Goal: Information Seeking & Learning: Learn about a topic

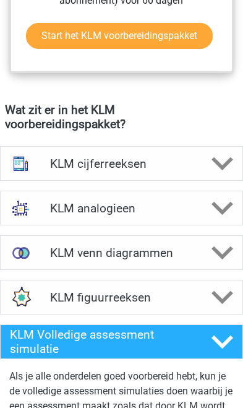
click at [184, 171] on h4 "KLM cijferreeksen" at bounding box center [121, 164] width 143 height 14
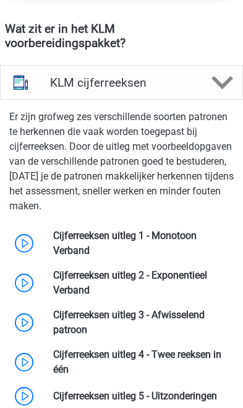
scroll to position [1296, 0]
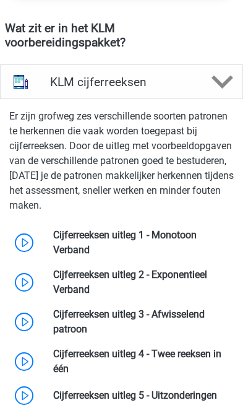
click at [90, 295] on link at bounding box center [90, 290] width 0 height 12
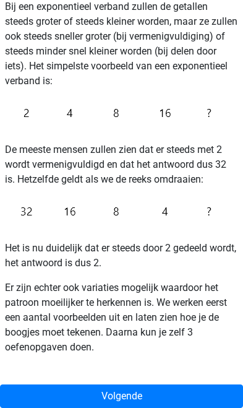
scroll to position [321, 0]
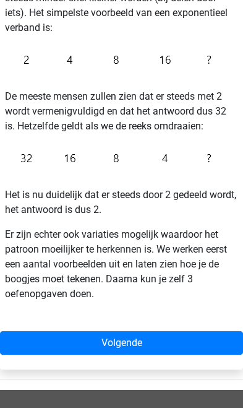
click at [28, 334] on link "Volgende" at bounding box center [121, 343] width 243 height 24
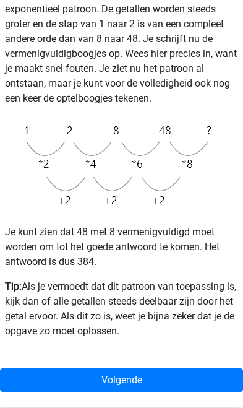
scroll to position [335, 0]
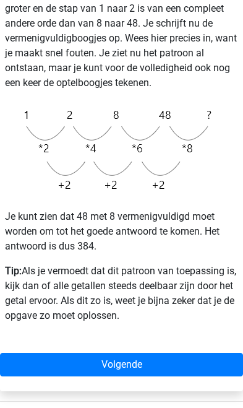
click at [30, 367] on link "Volgende" at bounding box center [121, 365] width 243 height 24
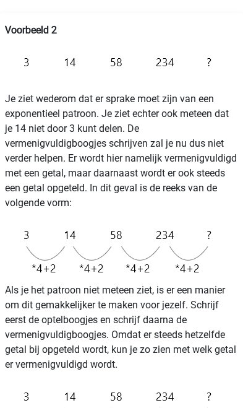
scroll to position [215, 0]
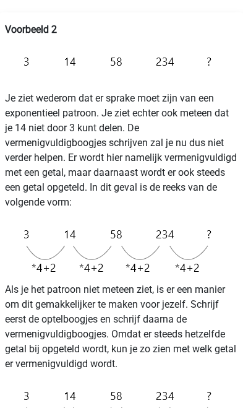
click at [18, 305] on p "Als je het patroon niet meteen ziet, is er een manier om dit gemakkelijker te m…" at bounding box center [121, 326] width 233 height 89
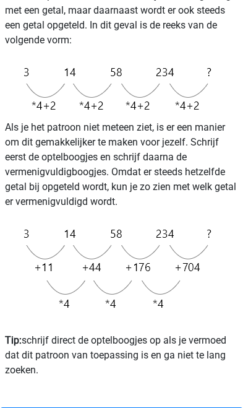
scroll to position [378, 0]
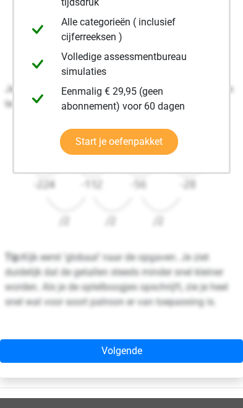
scroll to position [381, 0]
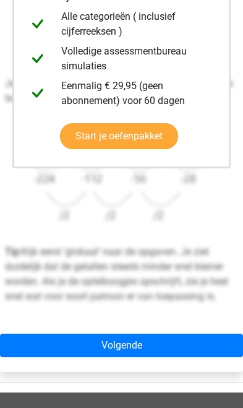
click at [134, 350] on link "Volgende" at bounding box center [121, 346] width 243 height 24
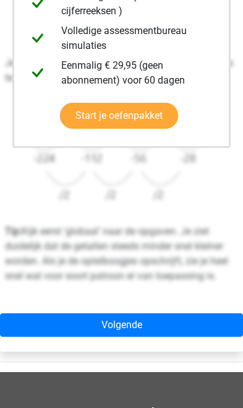
click at [144, 329] on link "Volgende" at bounding box center [121, 325] width 243 height 24
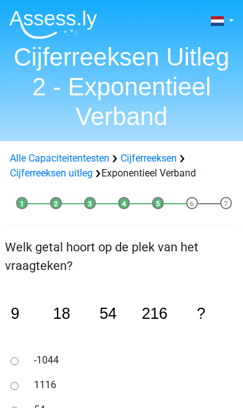
scroll to position [1, 0]
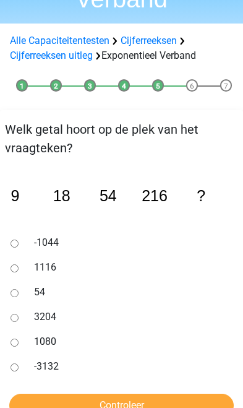
scroll to position [119, 0]
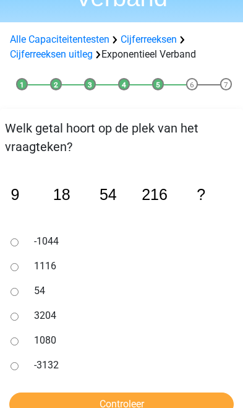
click at [108, 347] on label "1080" at bounding box center [131, 340] width 194 height 15
click at [19, 345] on input "1080" at bounding box center [15, 341] width 8 height 8
radio input "true"
click at [124, 401] on input "Controleer" at bounding box center [121, 405] width 225 height 24
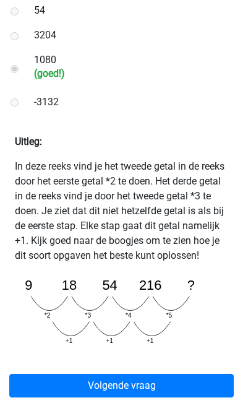
scroll to position [400, 0]
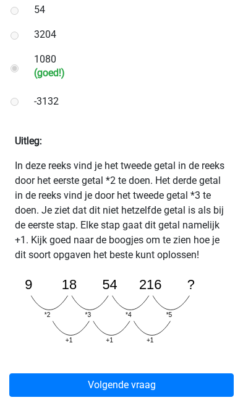
click at [139, 397] on link "Volgende vraag" at bounding box center [121, 385] width 225 height 24
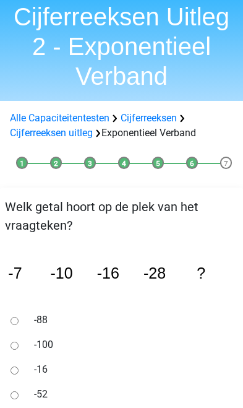
scroll to position [41, 0]
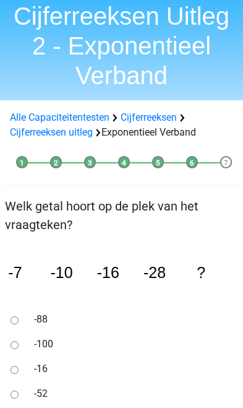
click at [56, 393] on label "-52" at bounding box center [131, 393] width 194 height 15
click at [19, 393] on input "-52" at bounding box center [15, 395] width 8 height 8
radio input "true"
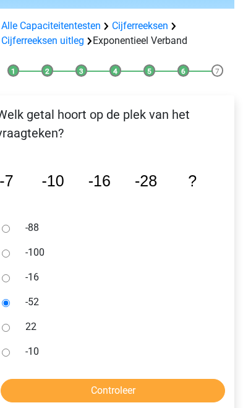
scroll to position [132, 9]
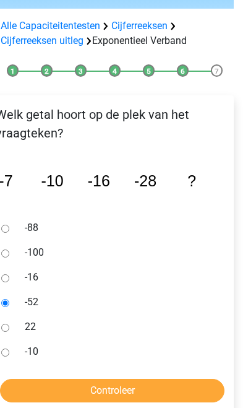
click at [128, 392] on input "Controleer" at bounding box center [112, 391] width 225 height 24
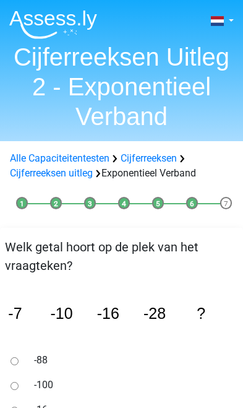
scroll to position [153, 9]
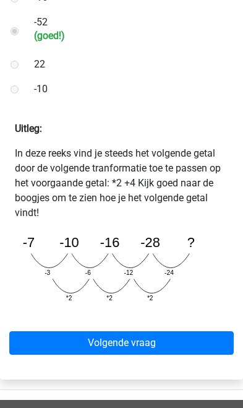
scroll to position [415, 0]
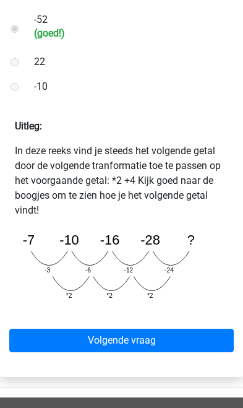
click at [128, 351] on link "Volgende vraag" at bounding box center [121, 341] width 225 height 24
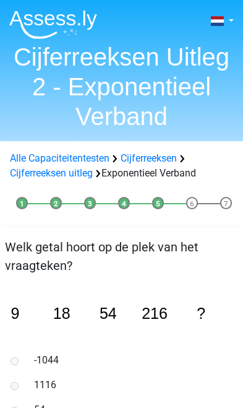
click at [168, 163] on link "Cijferreeksen" at bounding box center [149, 158] width 56 height 12
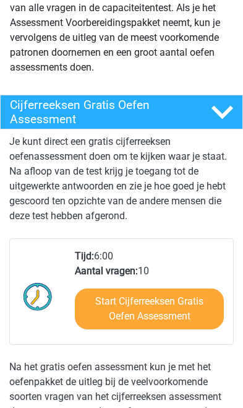
scroll to position [114, 0]
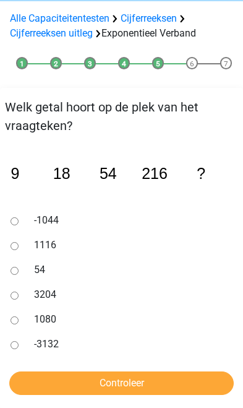
scroll to position [140, 0]
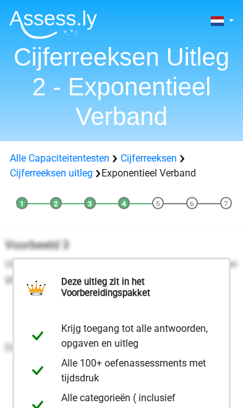
scroll to position [402, 0]
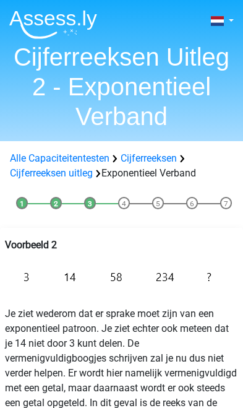
scroll to position [399, 0]
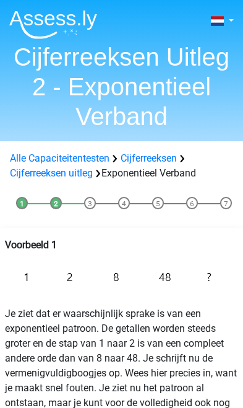
scroll to position [355, 0]
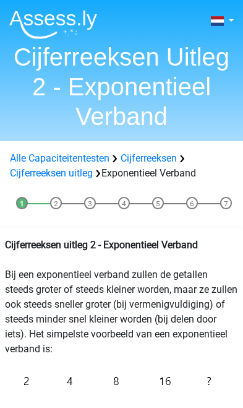
scroll to position [342, 0]
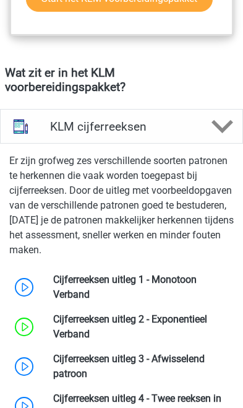
scroll to position [1238, 0]
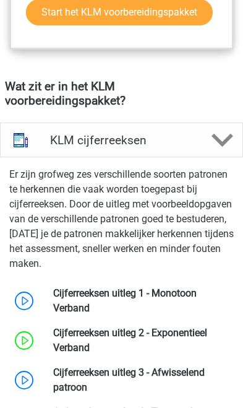
click at [217, 151] on icon at bounding box center [223, 140] width 22 height 22
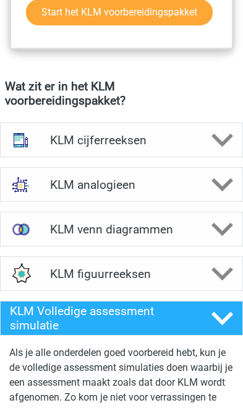
click at [222, 148] on icon at bounding box center [223, 140] width 22 height 22
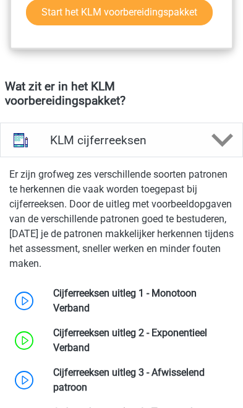
click at [90, 314] on link at bounding box center [90, 308] width 0 height 12
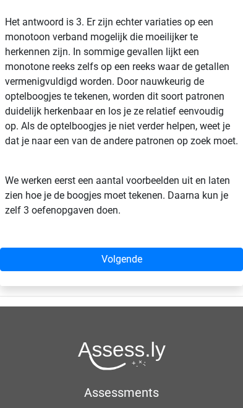
scroll to position [527, 0]
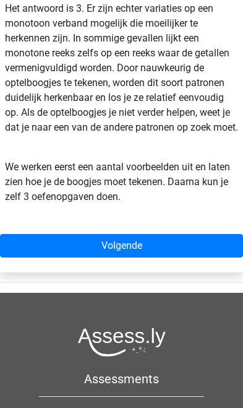
click at [135, 258] on link "Volgende" at bounding box center [121, 246] width 243 height 24
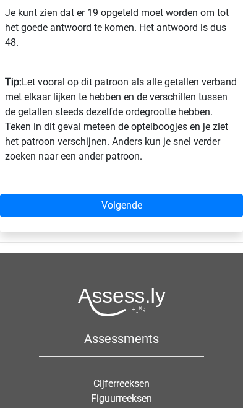
scroll to position [533, 0]
click at [166, 212] on link "Volgende" at bounding box center [121, 206] width 243 height 24
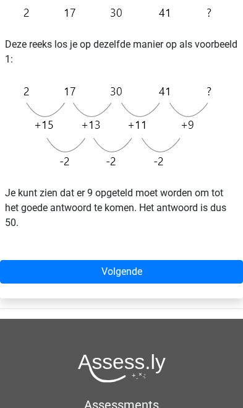
scroll to position [297, 0]
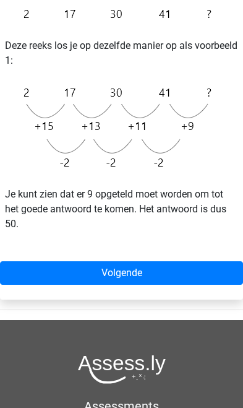
click at [136, 276] on link "Volgende" at bounding box center [121, 273] width 243 height 24
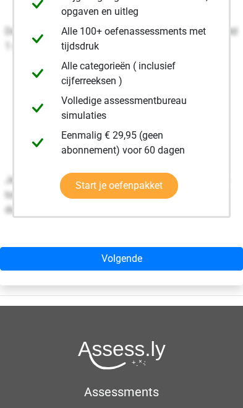
scroll to position [331, 0]
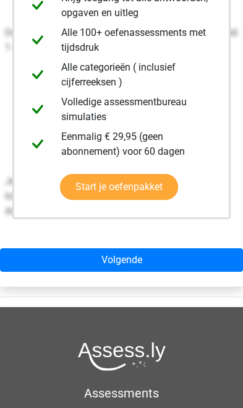
click at [133, 265] on link "Volgende" at bounding box center [121, 260] width 243 height 24
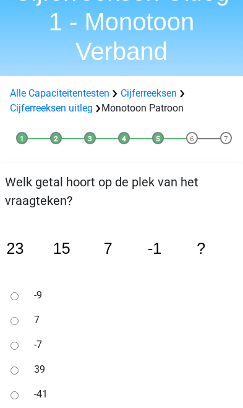
scroll to position [72, 0]
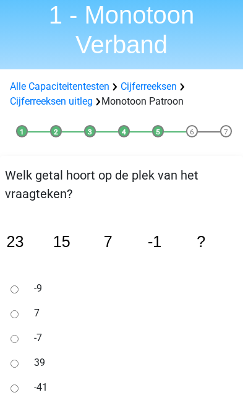
click at [18, 293] on input "-9" at bounding box center [15, 289] width 8 height 8
radio input "true"
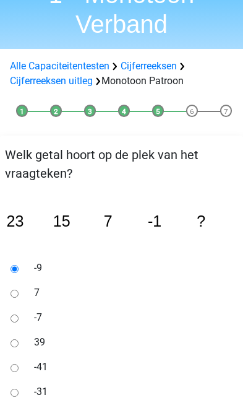
scroll to position [171, 0]
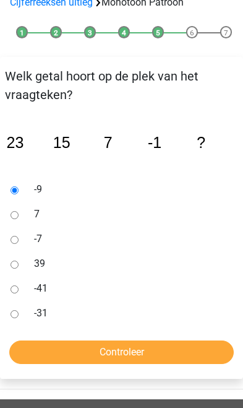
click at [128, 358] on input "Controleer" at bounding box center [121, 353] width 225 height 24
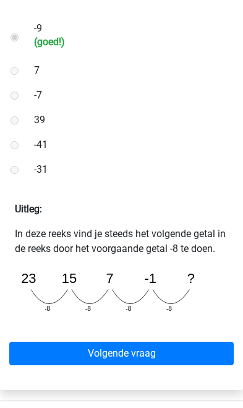
scroll to position [345, 0]
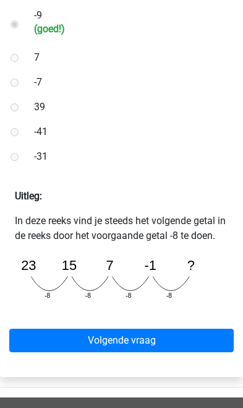
click at [132, 352] on link "Volgende vraag" at bounding box center [121, 341] width 225 height 24
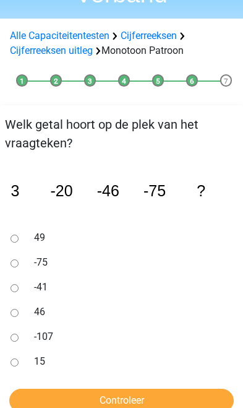
scroll to position [121, 0]
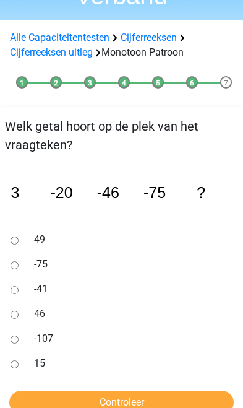
click at [12, 337] on input "-107" at bounding box center [15, 340] width 8 height 8
radio input "true"
click at [46, 406] on input "Controleer" at bounding box center [121, 403] width 225 height 24
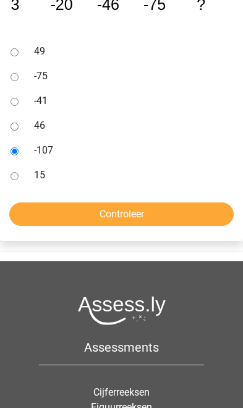
scroll to position [309, 0]
click at [164, 222] on input "Controleer" at bounding box center [121, 214] width 225 height 24
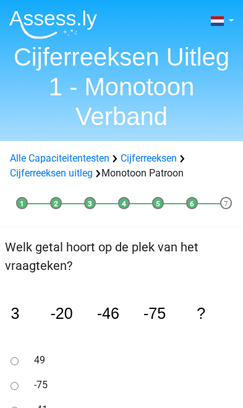
scroll to position [310, 0]
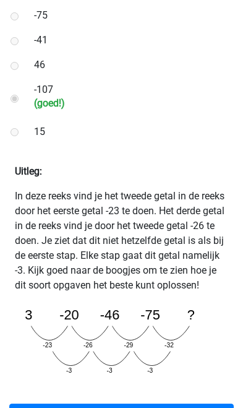
scroll to position [377, 0]
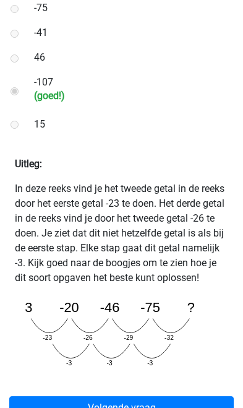
click at [56, 407] on link "Volgende vraag" at bounding box center [121, 408] width 225 height 24
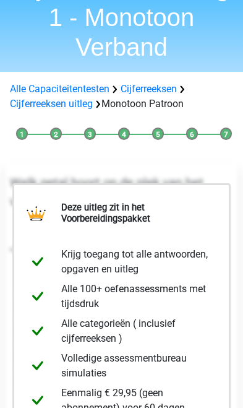
scroll to position [18, 0]
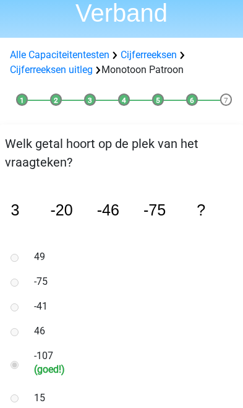
scroll to position [77, 0]
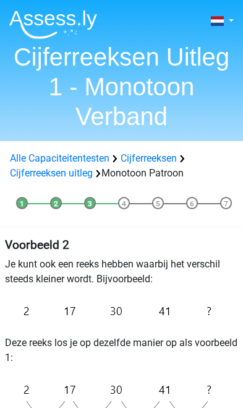
scroll to position [318, 0]
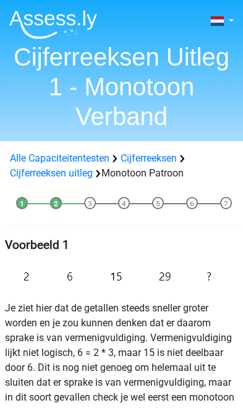
scroll to position [553, 0]
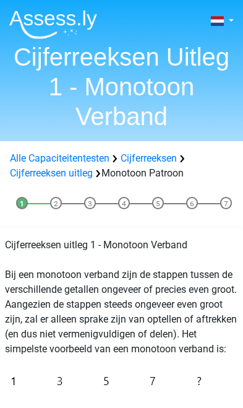
scroll to position [548, 0]
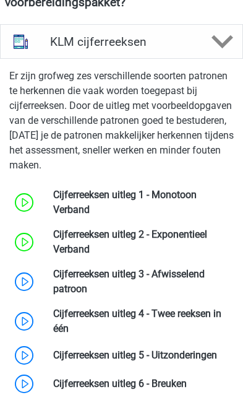
scroll to position [1337, 0]
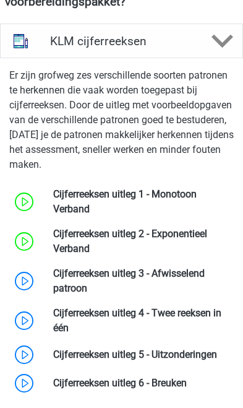
click at [87, 293] on link at bounding box center [87, 288] width 0 height 12
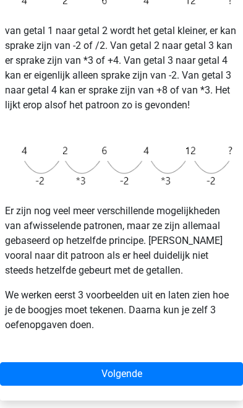
scroll to position [490, 0]
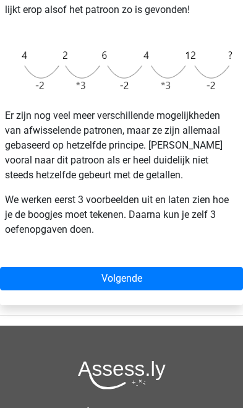
click at [129, 284] on link "Volgende" at bounding box center [121, 279] width 243 height 24
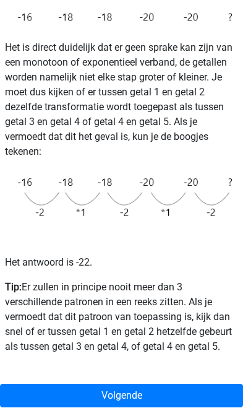
scroll to position [262, 0]
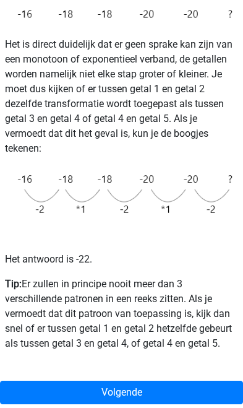
click at [139, 391] on link "Volgende" at bounding box center [121, 393] width 243 height 24
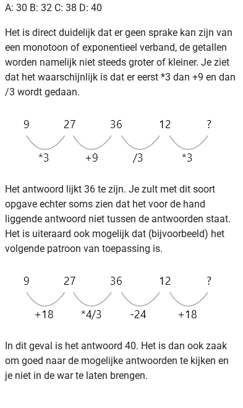
scroll to position [305, 0]
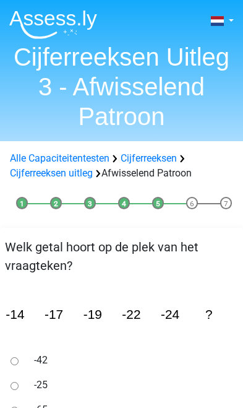
scroll to position [43, 0]
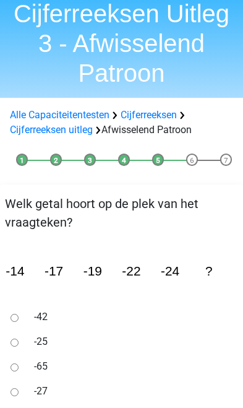
click at [17, 391] on input "-27" at bounding box center [15, 392] width 8 height 8
radio input "true"
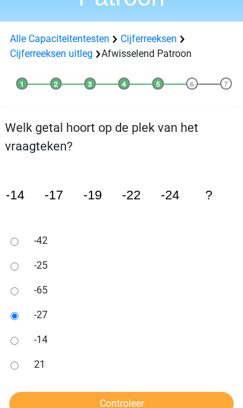
scroll to position [121, 0]
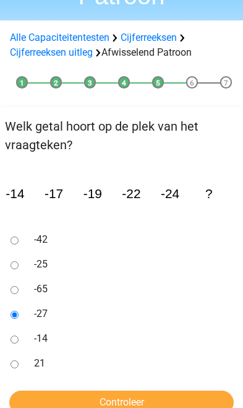
click at [36, 406] on input "Controleer" at bounding box center [121, 403] width 225 height 24
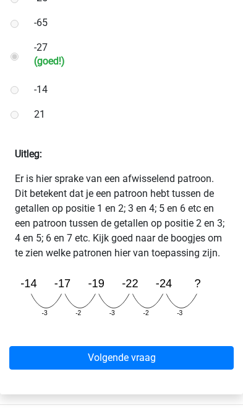
scroll to position [387, 0]
click at [147, 356] on link "Volgende vraag" at bounding box center [121, 358] width 225 height 24
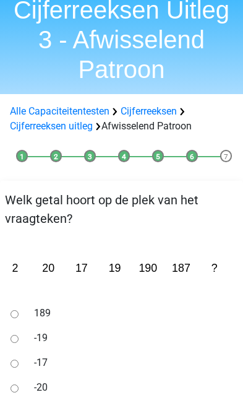
scroll to position [50, 0]
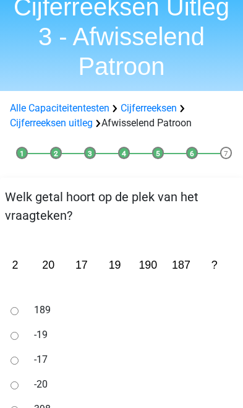
click at [49, 310] on label "189" at bounding box center [131, 310] width 194 height 15
click at [19, 310] on input "189" at bounding box center [15, 311] width 8 height 8
radio input "true"
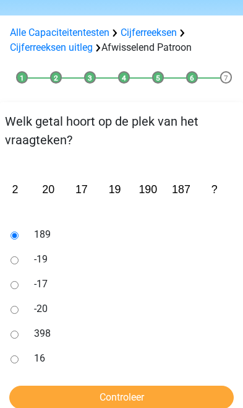
scroll to position [127, 0]
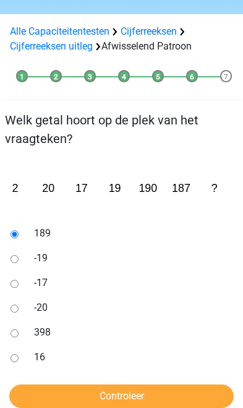
click at [120, 396] on input "Controleer" at bounding box center [121, 396] width 225 height 24
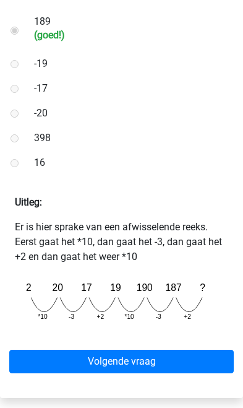
scroll to position [339, 0]
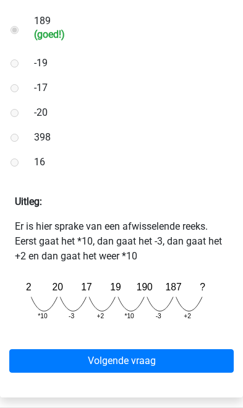
click at [151, 362] on link "Volgende vraag" at bounding box center [121, 361] width 225 height 24
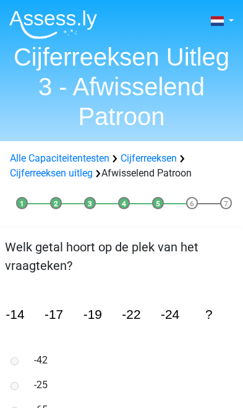
scroll to position [407, 0]
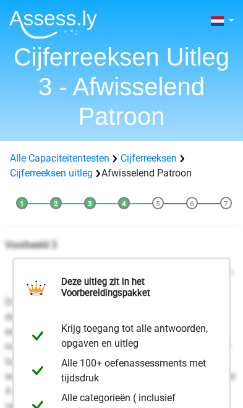
scroll to position [430, 0]
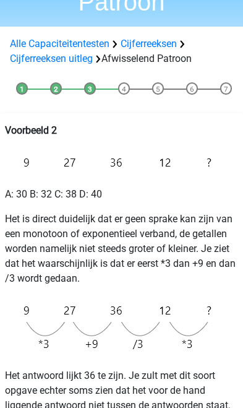
scroll to position [15, 0]
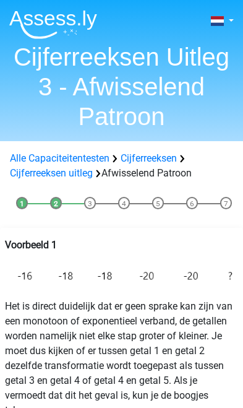
scroll to position [-1, 0]
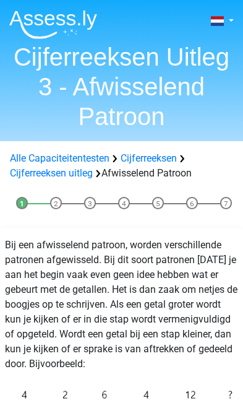
scroll to position [510, 0]
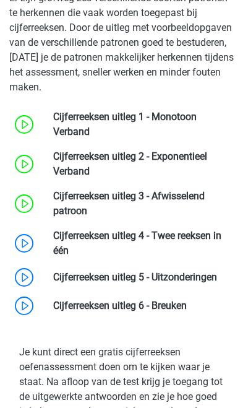
scroll to position [1415, 0]
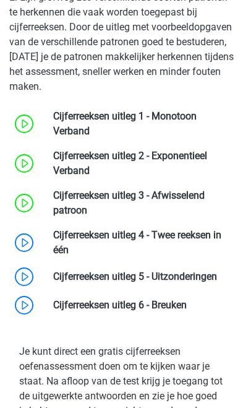
click at [69, 244] on link at bounding box center [69, 250] width 0 height 12
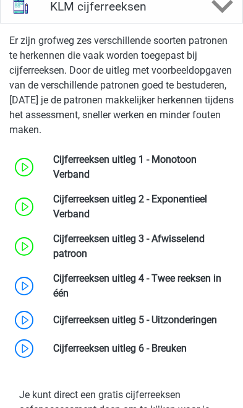
scroll to position [1371, 0]
click at [217, 326] on link at bounding box center [217, 320] width 0 height 12
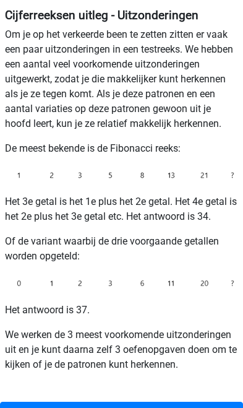
scroll to position [261, 0]
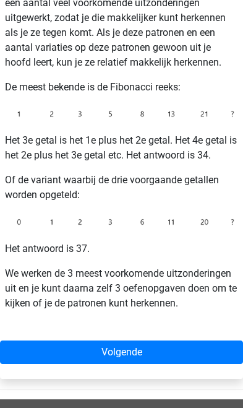
click at [136, 358] on link "Volgende" at bounding box center [121, 353] width 243 height 24
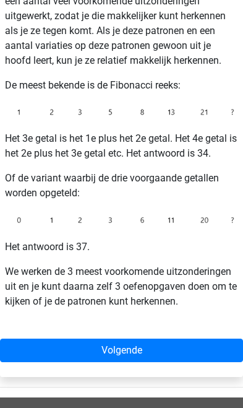
scroll to position [264, 0]
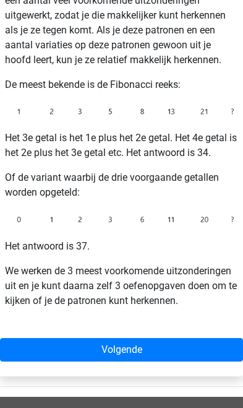
click at [114, 349] on link "Volgende" at bounding box center [121, 350] width 243 height 24
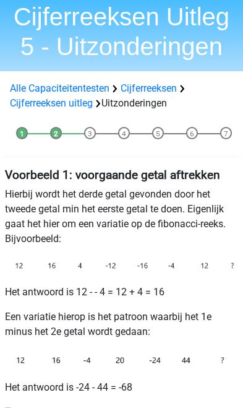
scroll to position [11, 0]
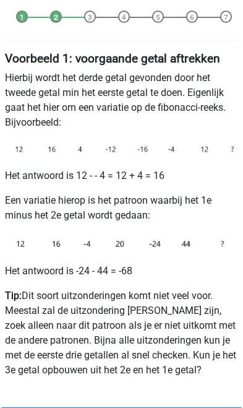
scroll to position [165, 0]
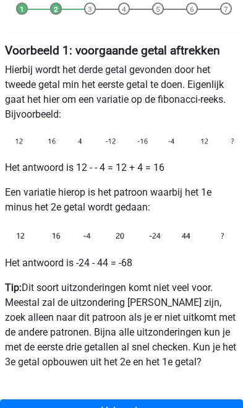
click at [76, 407] on link "Volgende" at bounding box center [121, 411] width 243 height 24
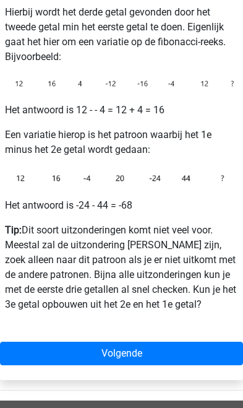
scroll to position [225, 0]
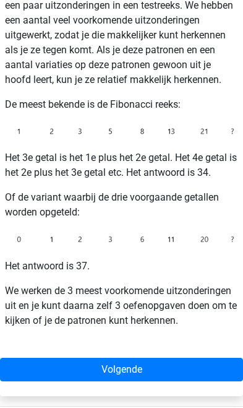
scroll to position [258, 0]
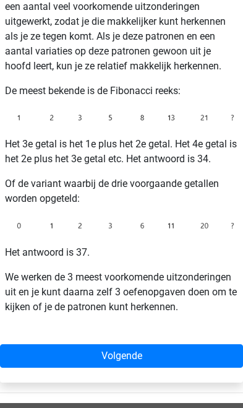
click at [142, 362] on link "Volgende" at bounding box center [121, 356] width 243 height 24
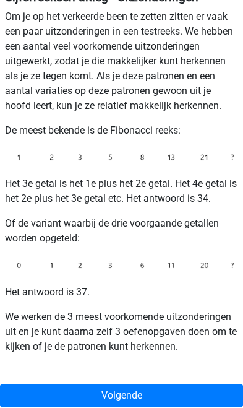
scroll to position [197, 0]
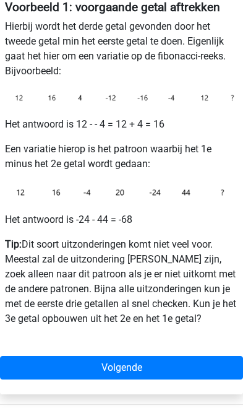
scroll to position [208, 0]
click at [131, 358] on link "Volgende" at bounding box center [121, 368] width 243 height 24
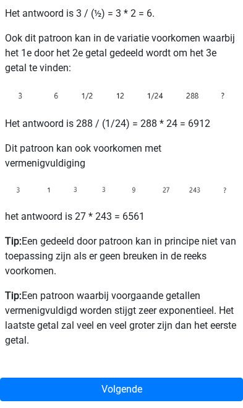
scroll to position [305, 0]
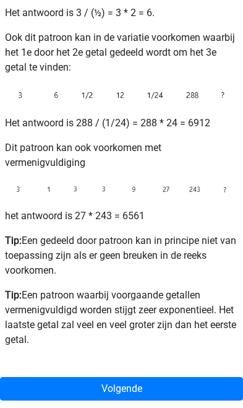
click at [142, 396] on link "Volgende" at bounding box center [121, 389] width 243 height 24
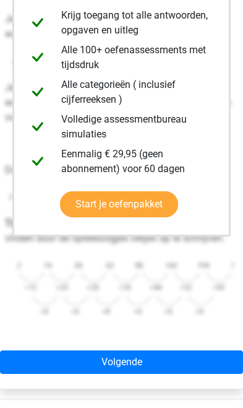
scroll to position [287, 0]
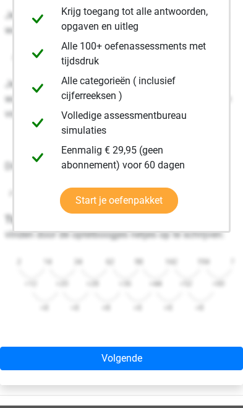
click at [138, 361] on link "Volgende" at bounding box center [121, 359] width 243 height 24
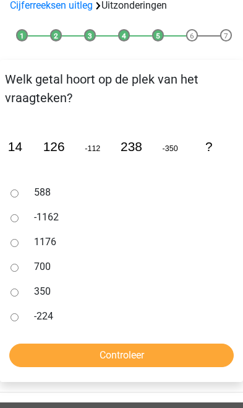
scroll to position [137, 0]
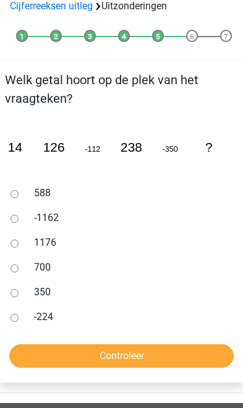
click at [59, 188] on label "588" at bounding box center [131, 193] width 194 height 15
click at [19, 190] on input "588" at bounding box center [15, 194] width 8 height 8
radio input "true"
click at [93, 365] on input "Controleer" at bounding box center [121, 356] width 225 height 24
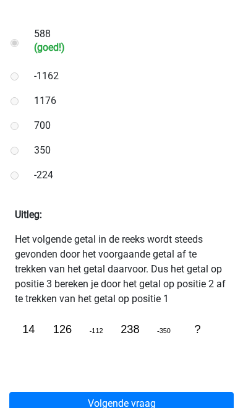
scroll to position [298, 0]
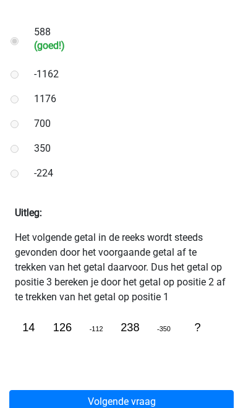
click at [148, 401] on link "Volgende vraag" at bounding box center [121, 402] width 225 height 24
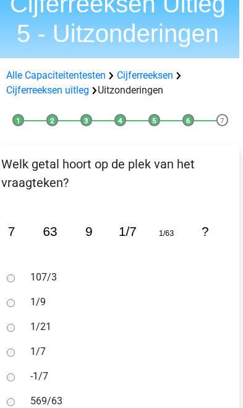
scroll to position [53, 4]
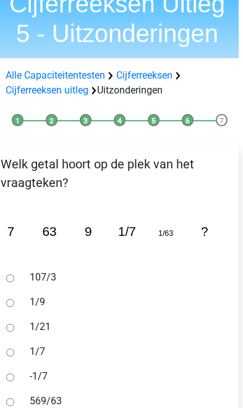
click at [39, 304] on label "1/9" at bounding box center [127, 302] width 194 height 15
click at [14, 304] on input "1/9" at bounding box center [10, 303] width 8 height 8
radio input "true"
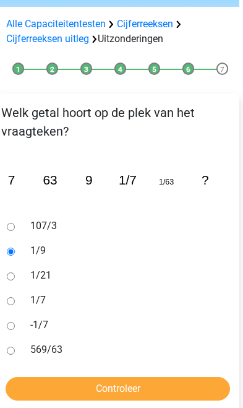
scroll to position [136, 4]
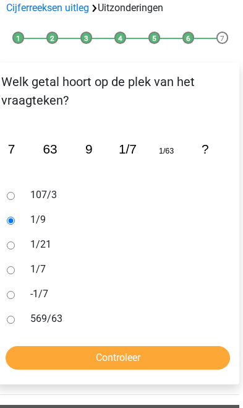
click at [126, 358] on input "Controleer" at bounding box center [118, 358] width 225 height 24
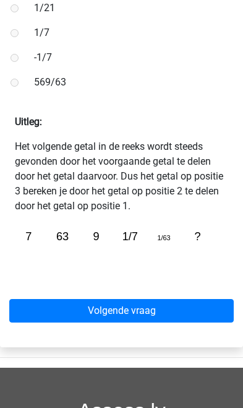
scroll to position [396, 0]
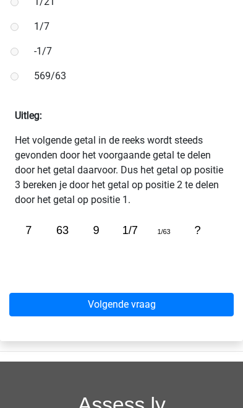
click at [136, 310] on link "Volgende vraag" at bounding box center [121, 305] width 225 height 24
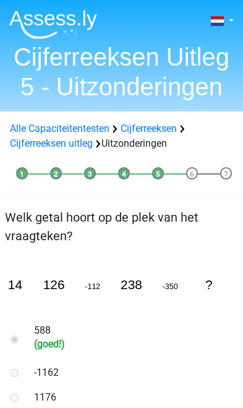
scroll to position [319, 0]
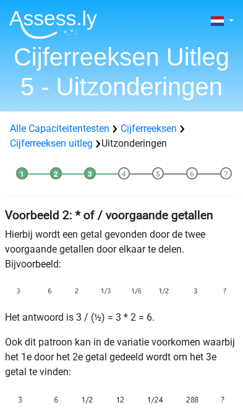
scroll to position [326, 0]
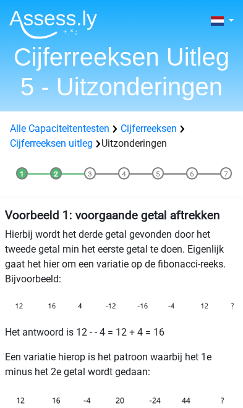
scroll to position [229, 0]
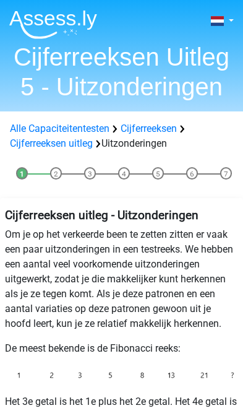
scroll to position [189, 0]
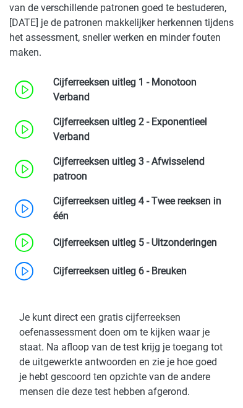
scroll to position [1449, 0]
click at [69, 220] on link at bounding box center [69, 216] width 0 height 12
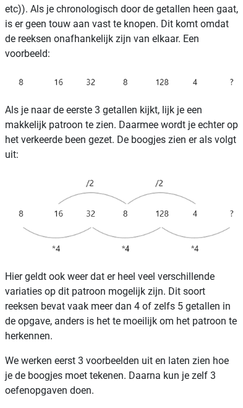
scroll to position [336, 0]
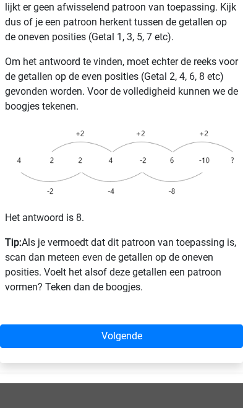
scroll to position [365, 0]
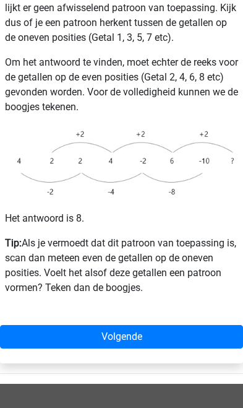
click at [71, 325] on link "Volgende" at bounding box center [121, 337] width 243 height 24
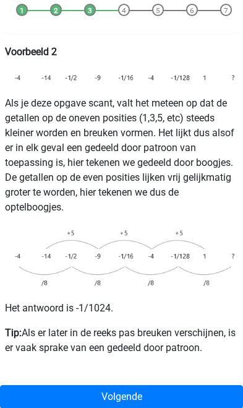
scroll to position [223, 0]
click at [171, 385] on link "Volgende" at bounding box center [121, 397] width 243 height 24
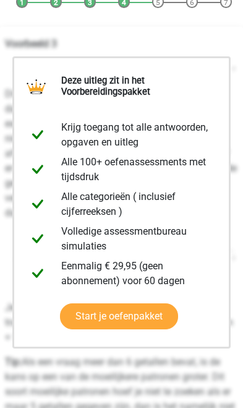
scroll to position [281, 0]
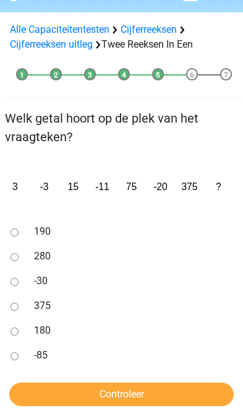
scroll to position [159, 0]
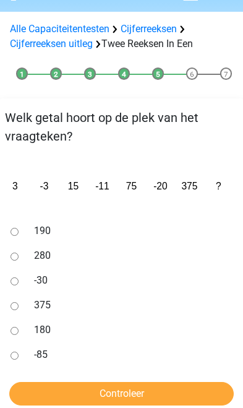
click at [17, 277] on input "-30" at bounding box center [15, 281] width 8 height 8
radio input "true"
click at [153, 382] on input "Controleer" at bounding box center [121, 394] width 225 height 24
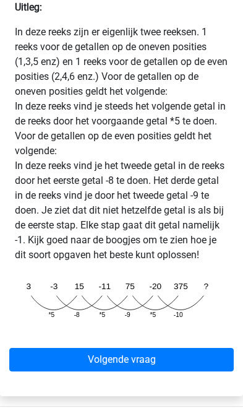
scroll to position [564, 0]
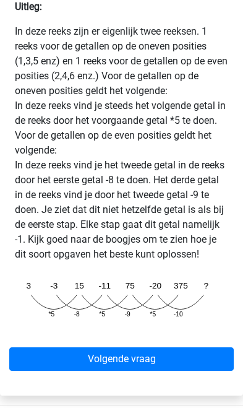
click at [144, 363] on link "Volgende vraag" at bounding box center [121, 359] width 225 height 24
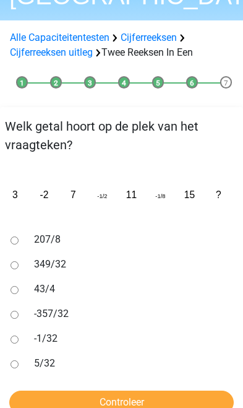
scroll to position [151, 0]
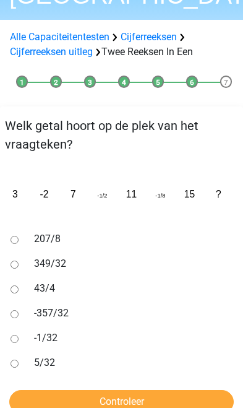
click at [19, 326] on div at bounding box center [15, 338] width 19 height 25
click at [22, 326] on div at bounding box center [15, 338] width 19 height 25
click at [12, 335] on input "-1/32" at bounding box center [15, 339] width 8 height 8
radio input "true"
click at [129, 390] on input "Controleer" at bounding box center [121, 402] width 225 height 24
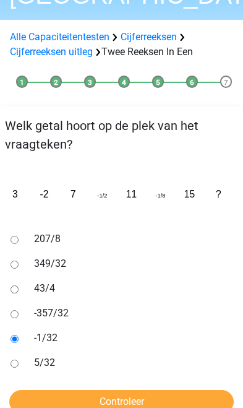
scroll to position [171, 0]
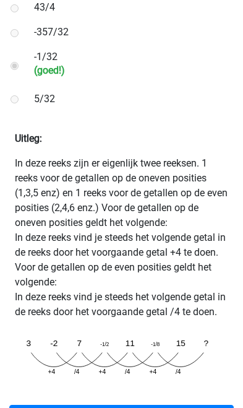
scroll to position [483, 0]
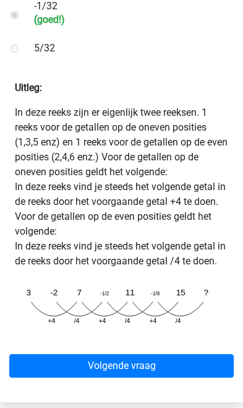
click at [126, 365] on link "Volgende vraag" at bounding box center [121, 366] width 225 height 24
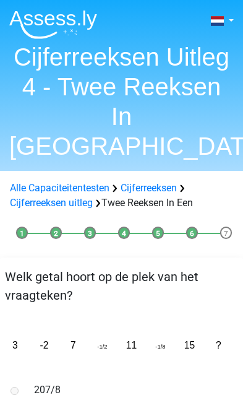
scroll to position [504, 0]
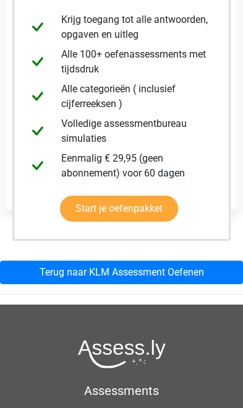
scroll to position [301, 0]
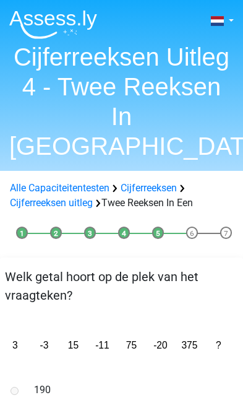
scroll to position [584, 0]
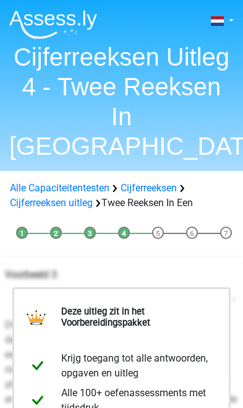
scroll to position [301, 0]
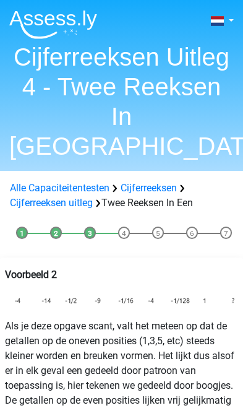
scroll to position [243, 0]
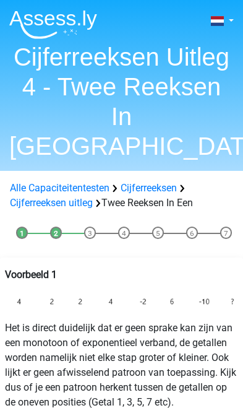
scroll to position [386, 0]
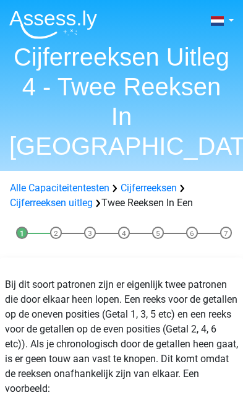
scroll to position [357, 0]
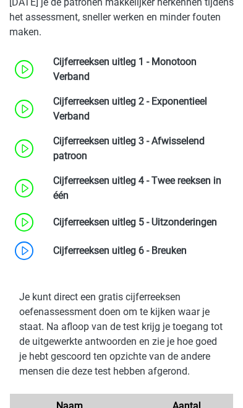
scroll to position [1469, 0]
click at [187, 256] on link at bounding box center [187, 251] width 0 height 12
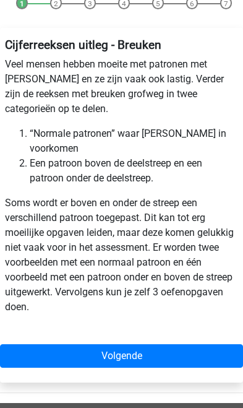
scroll to position [175, 0]
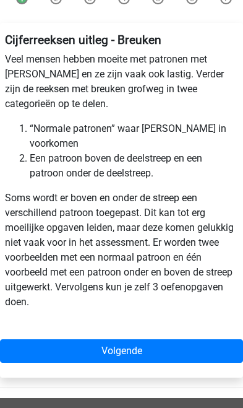
click at [142, 349] on link "Volgende" at bounding box center [121, 351] width 243 height 24
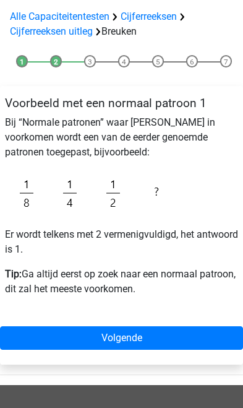
scroll to position [111, 0]
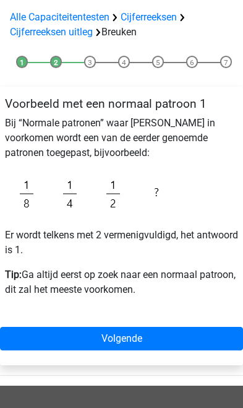
click at [138, 337] on link "Volgende" at bounding box center [121, 339] width 243 height 24
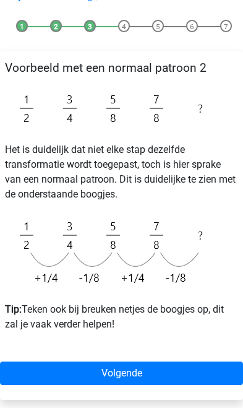
scroll to position [160, 0]
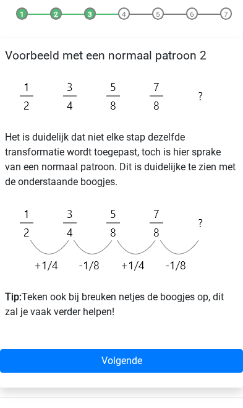
click at [129, 352] on link "Volgende" at bounding box center [121, 361] width 243 height 24
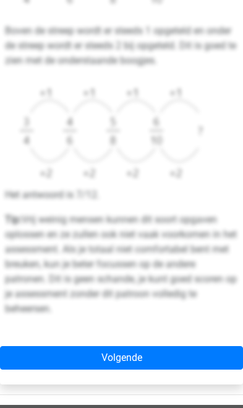
scroll to position [551, 0]
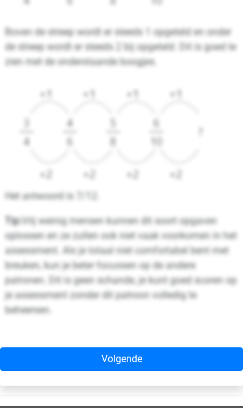
click at [118, 355] on link "Volgende" at bounding box center [121, 359] width 243 height 24
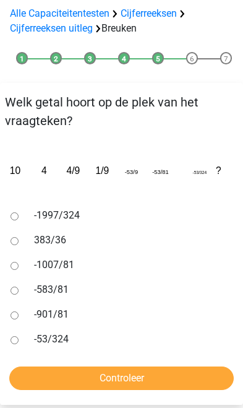
scroll to position [116, 0]
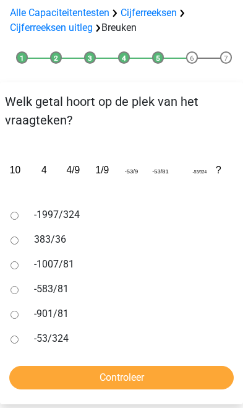
click at [80, 212] on label "-1997/324" at bounding box center [131, 214] width 194 height 15
click at [19, 212] on input "-1997/324" at bounding box center [15, 216] width 8 height 8
radio input "true"
click at [116, 384] on input "Controleer" at bounding box center [121, 378] width 225 height 24
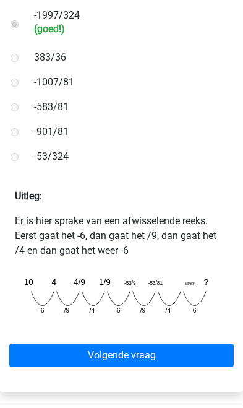
scroll to position [316, 0]
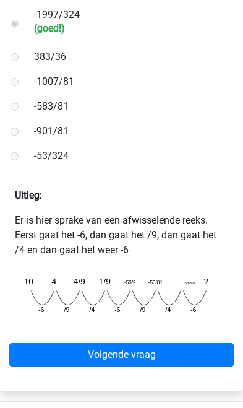
click at [142, 356] on link "Volgende vraag" at bounding box center [121, 355] width 225 height 24
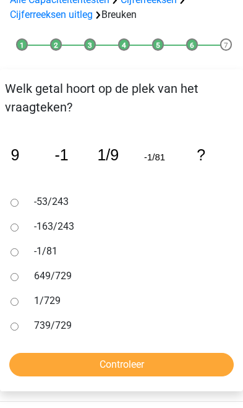
scroll to position [136, 0]
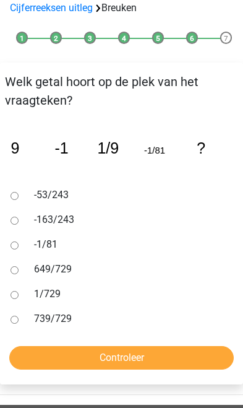
click at [56, 300] on label "1/729" at bounding box center [131, 294] width 194 height 15
click at [19, 299] on input "1/729" at bounding box center [15, 295] width 8 height 8
radio input "true"
click at [103, 365] on input "Controleer" at bounding box center [121, 358] width 225 height 24
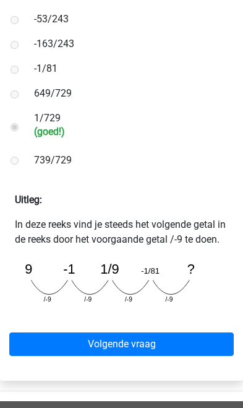
scroll to position [312, 0]
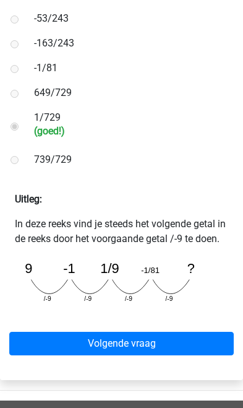
click at [165, 355] on link "Volgende vraag" at bounding box center [121, 344] width 225 height 24
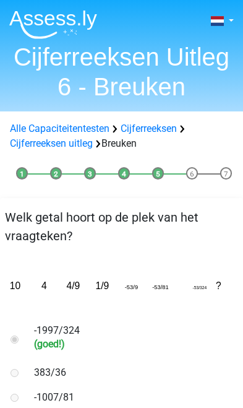
scroll to position [336, 0]
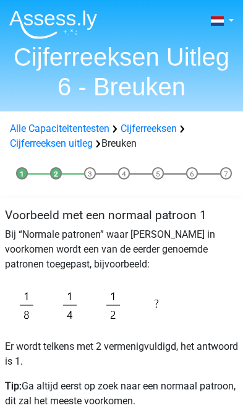
scroll to position [132, 0]
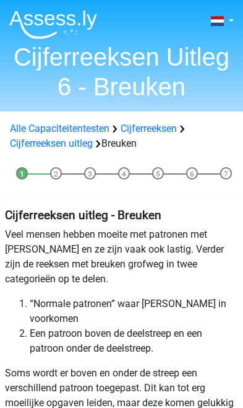
scroll to position [196, 0]
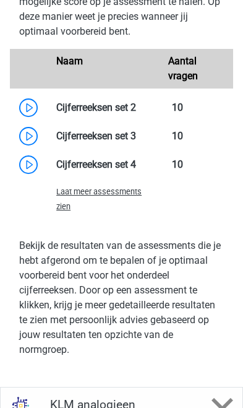
scroll to position [2045, 0]
click at [135, 214] on div "Laat meer assessments zien" at bounding box center [103, 199] width 112 height 30
click at [138, 211] on span "Laat meer assessments zien" at bounding box center [98, 199] width 85 height 24
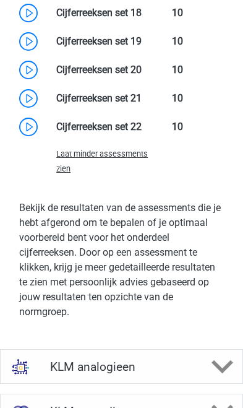
scroll to position [2596, 0]
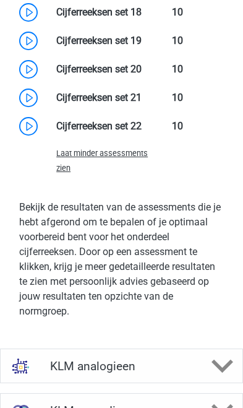
click at [142, 132] on link at bounding box center [142, 126] width 0 height 12
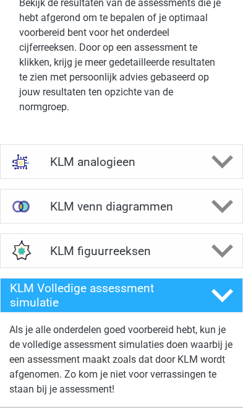
scroll to position [2804, 0]
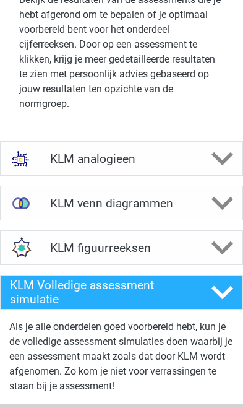
click at [215, 166] on polygon at bounding box center [223, 159] width 22 height 14
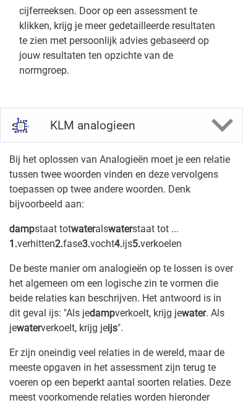
click at [223, 132] on polygon at bounding box center [223, 126] width 22 height 14
